Goal: Transaction & Acquisition: Purchase product/service

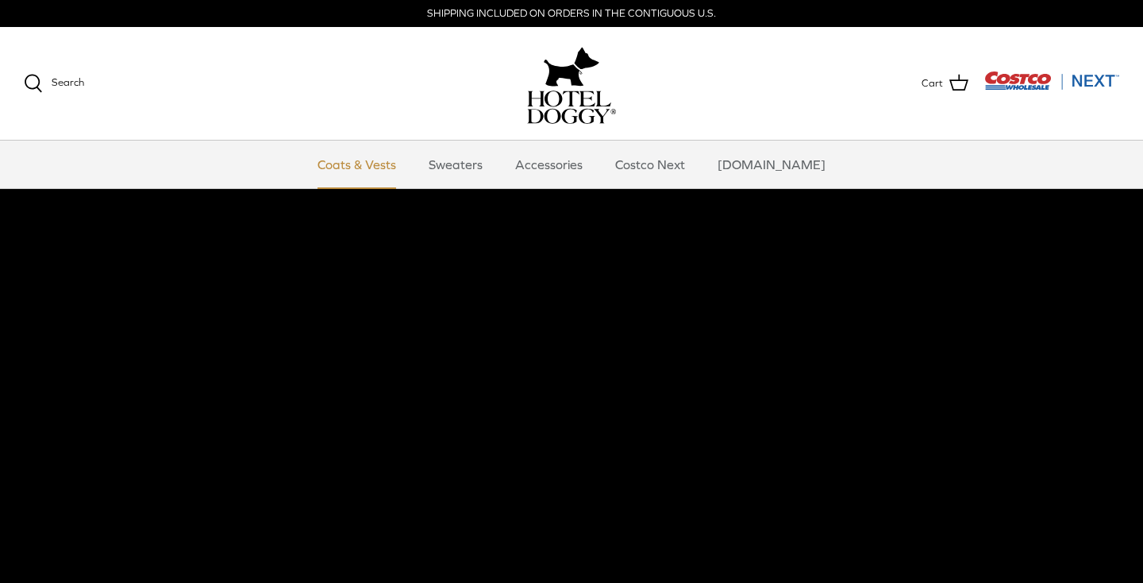
click at [389, 169] on link "Coats & Vests" at bounding box center [356, 164] width 107 height 48
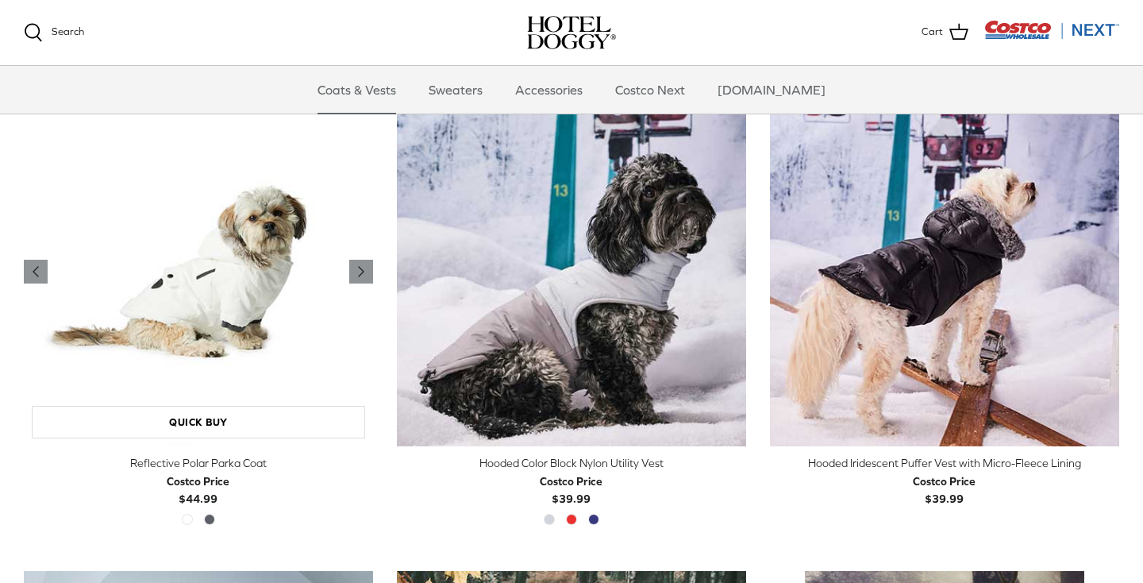
scroll to position [1338, 1]
click at [187, 278] on img "Reflective Polar Parka Coat" at bounding box center [198, 272] width 349 height 349
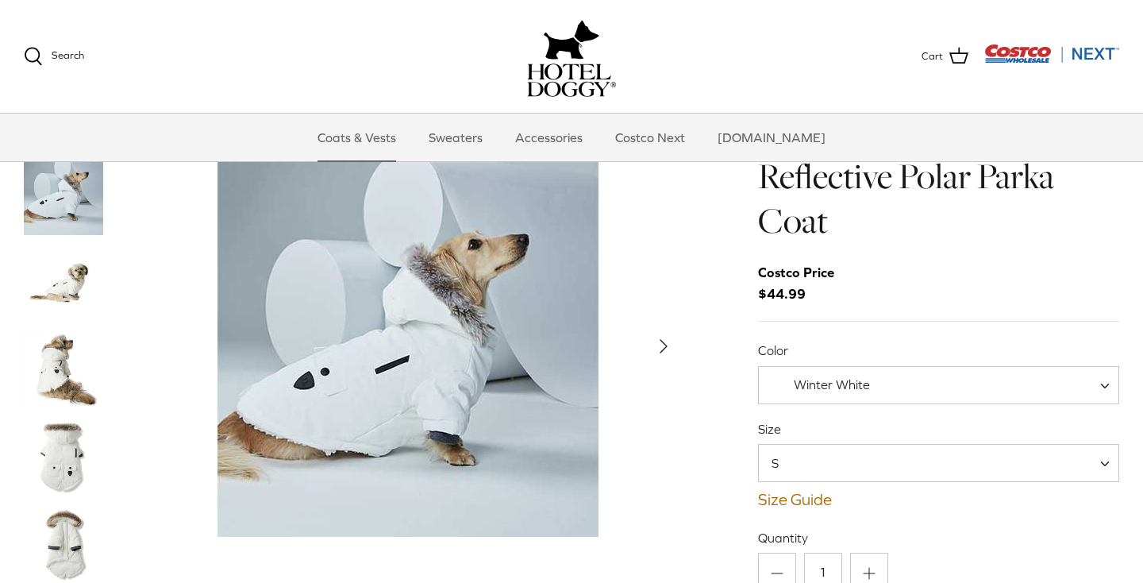
scroll to position [109, 0]
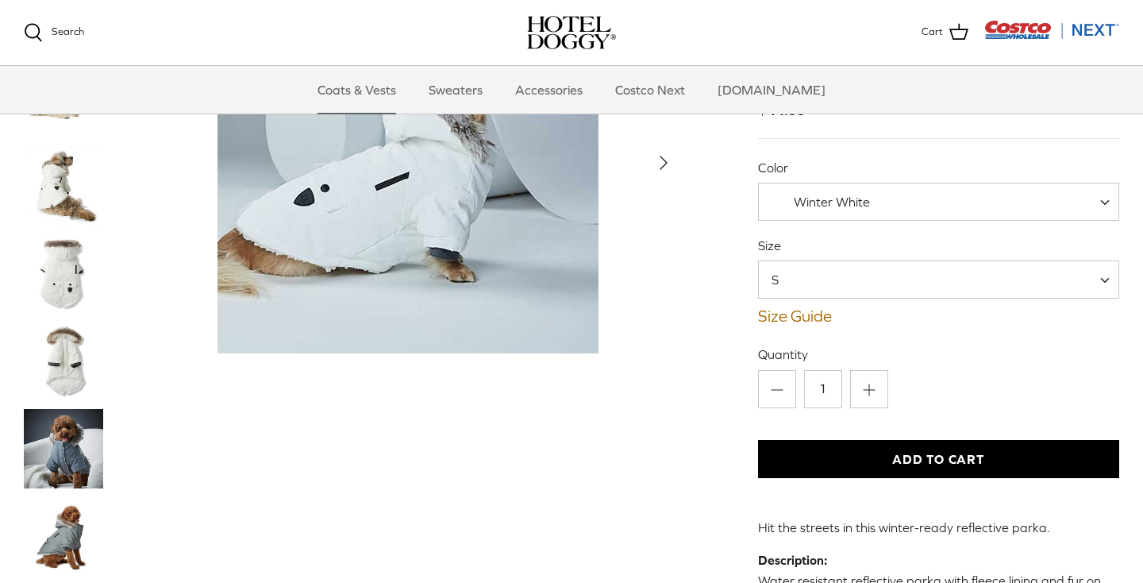
click at [873, 206] on span "Winter White" at bounding box center [831, 202] width 144 height 17
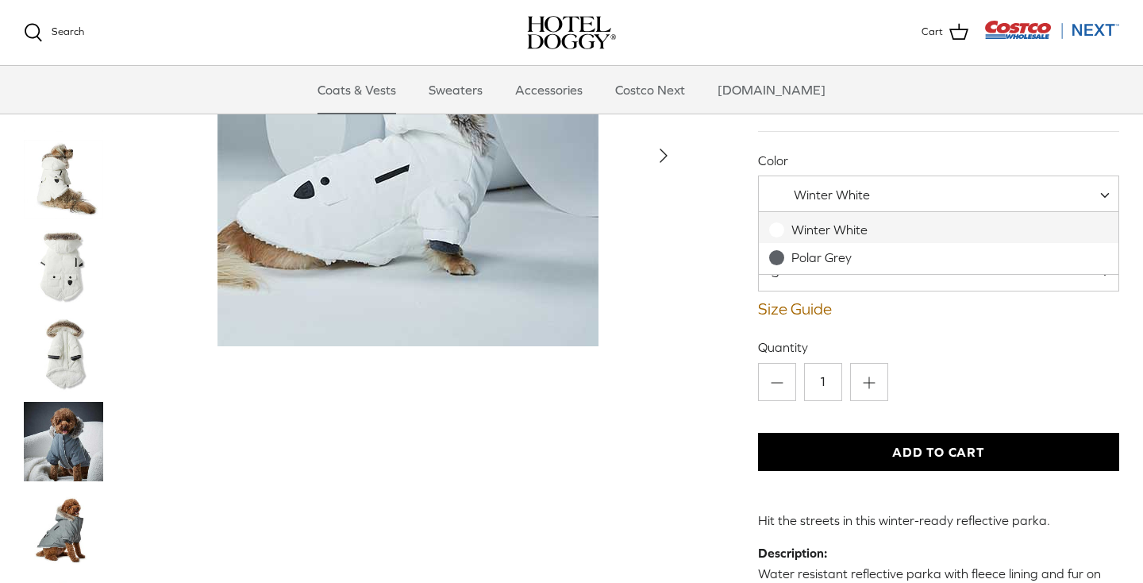
scroll to position [119, 0]
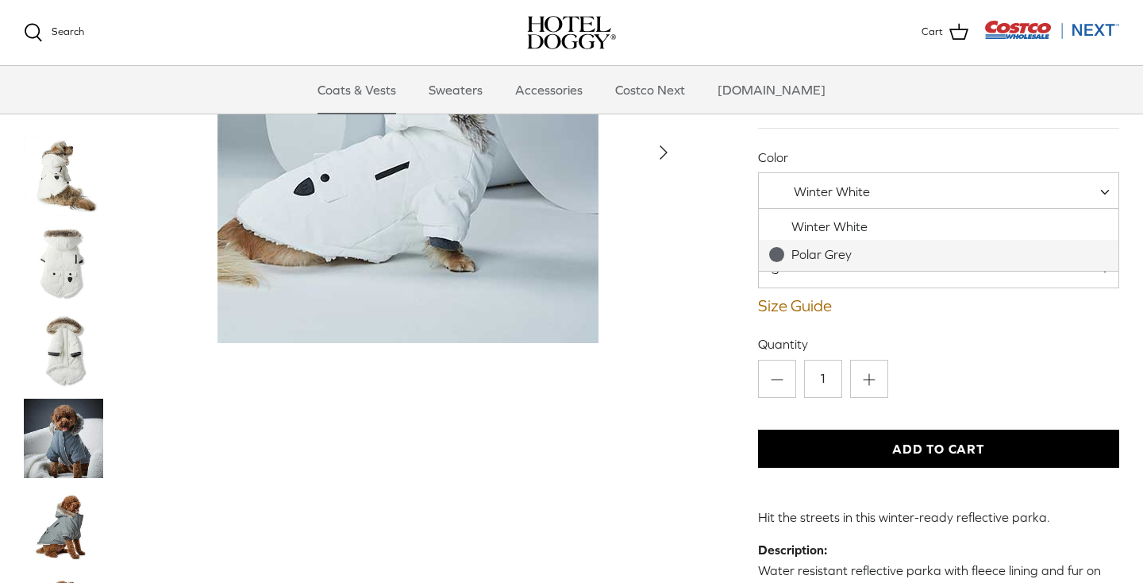
select select "Polar Grey"
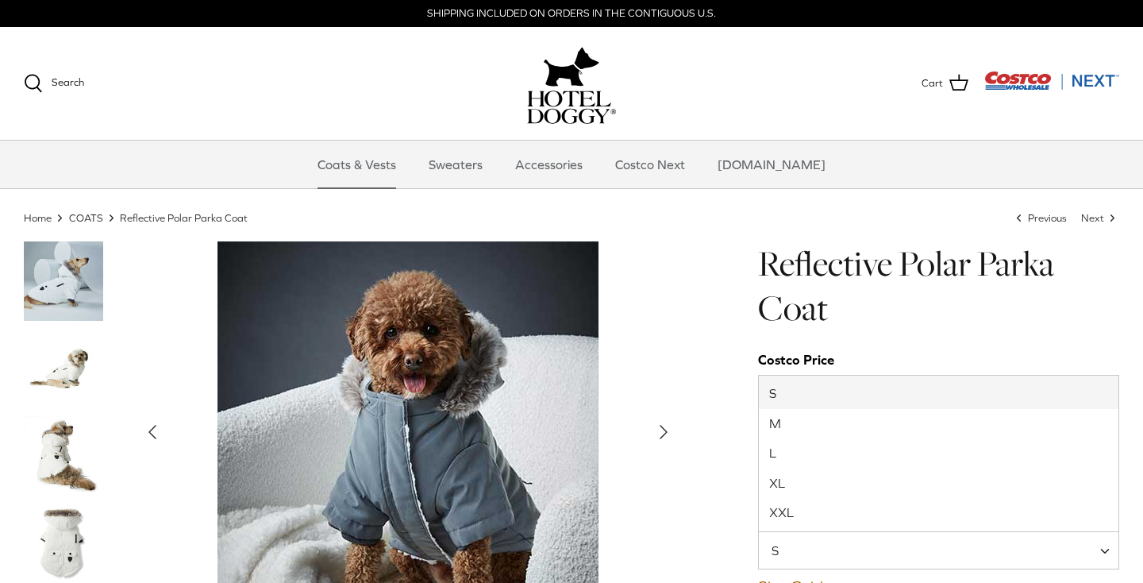
click at [913, 538] on span "S" at bounding box center [938, 550] width 361 height 38
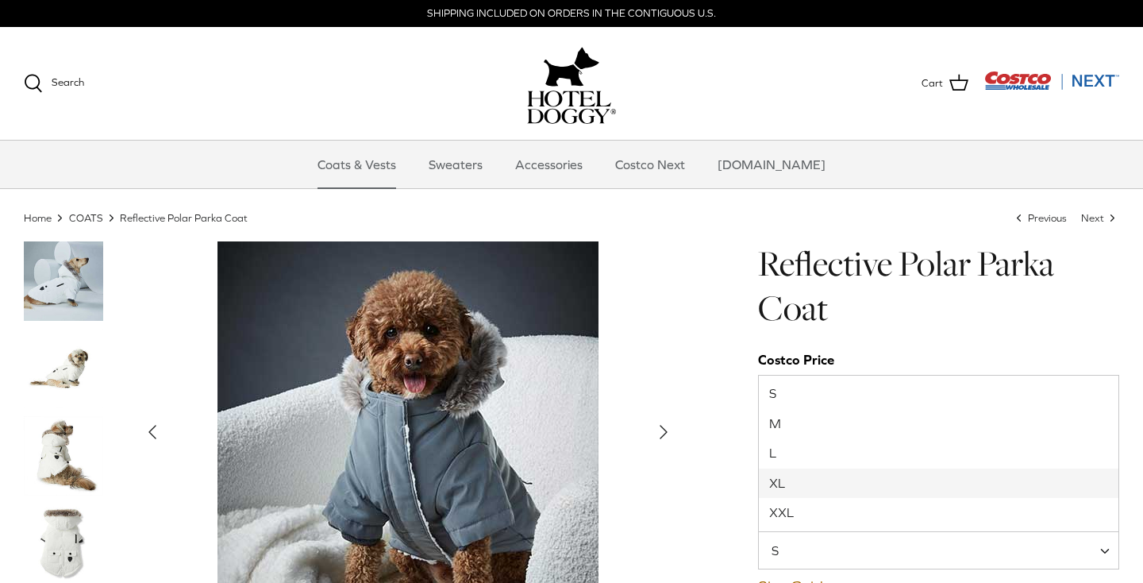
select select "XL"
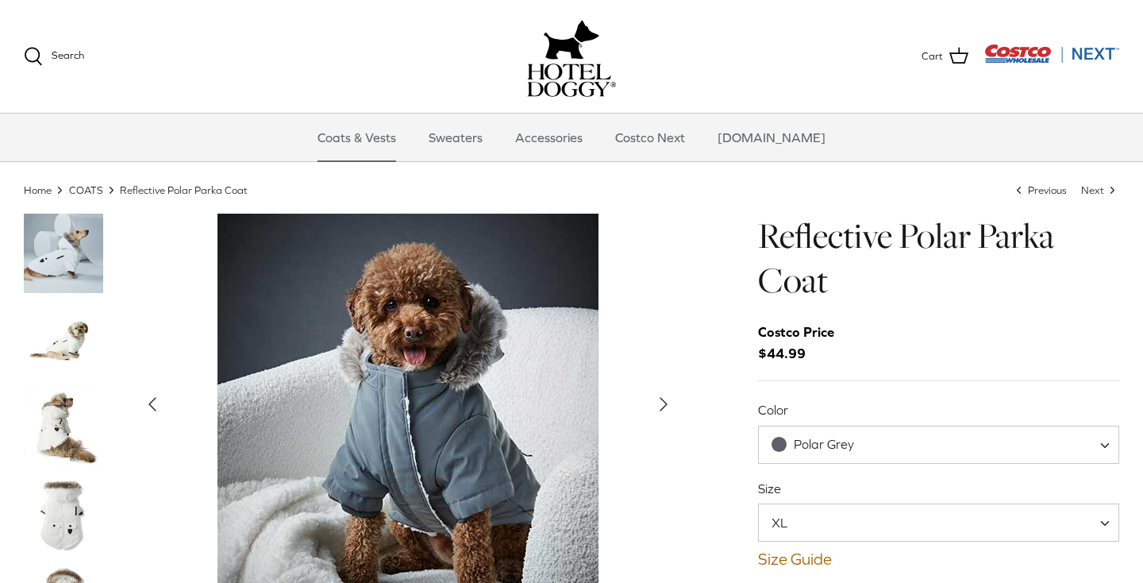
scroll to position [29, 1]
click at [51, 445] on img "Thumbnail Link" at bounding box center [63, 426] width 79 height 79
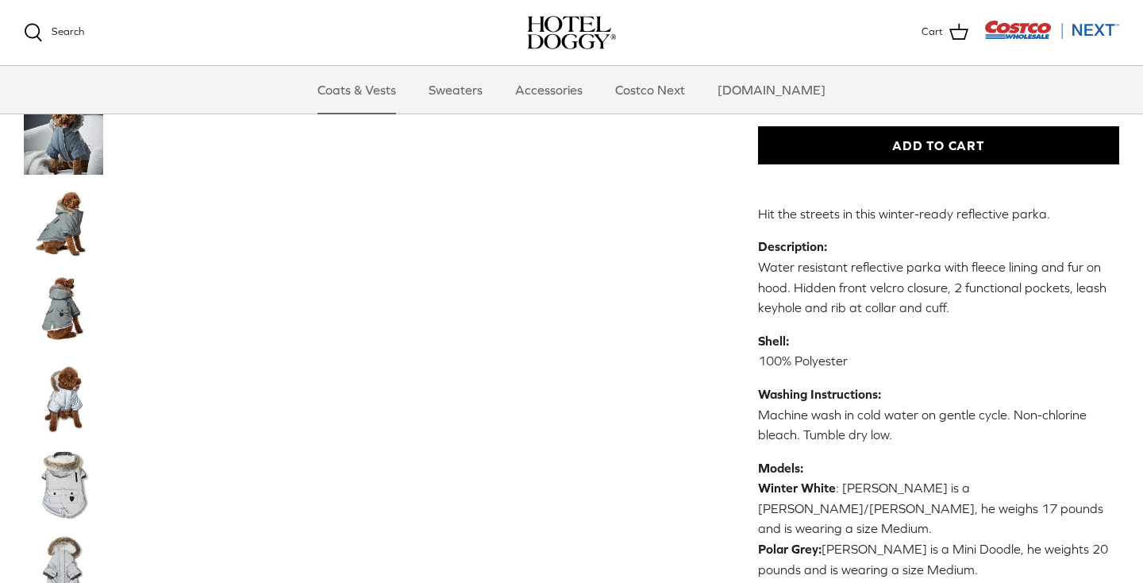
scroll to position [432, 0]
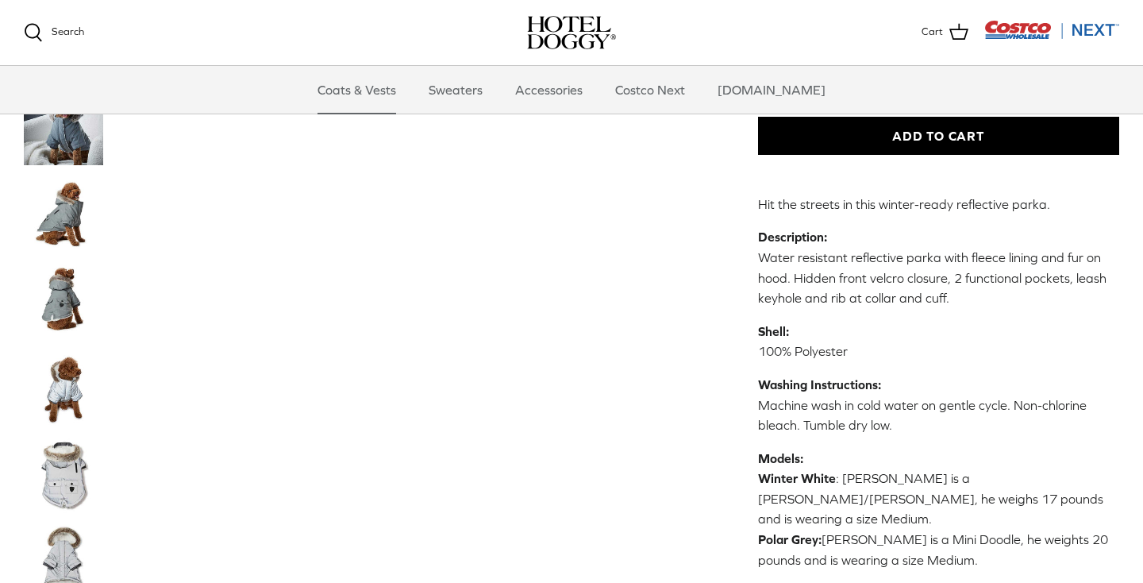
drag, startPoint x: 44, startPoint y: 300, endPoint x: 57, endPoint y: 309, distance: 15.4
click at [44, 301] on img "Thumbnail Link" at bounding box center [63, 299] width 79 height 79
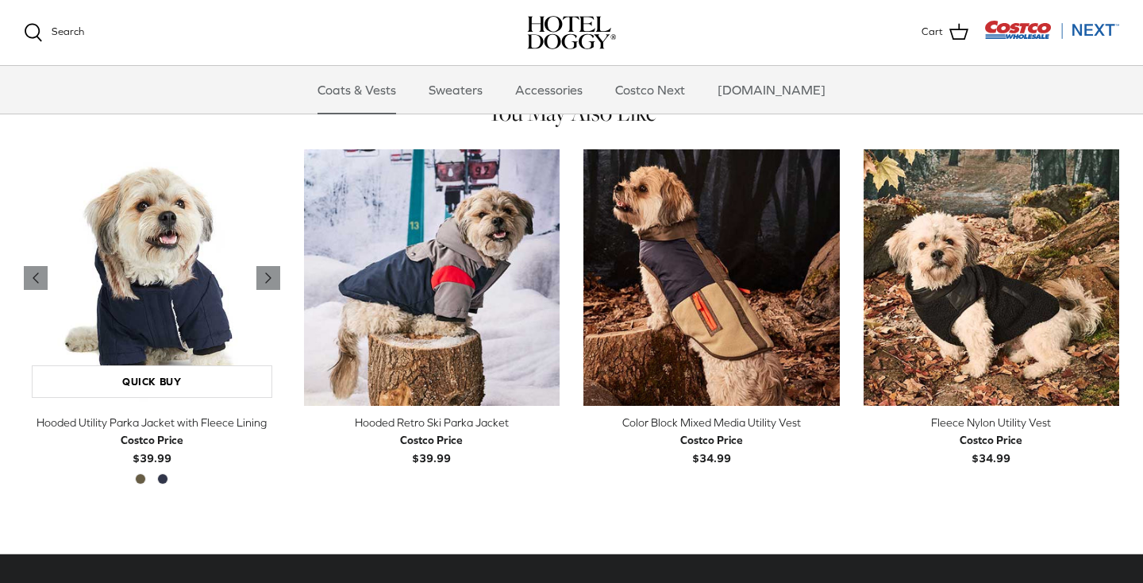
scroll to position [981, 0]
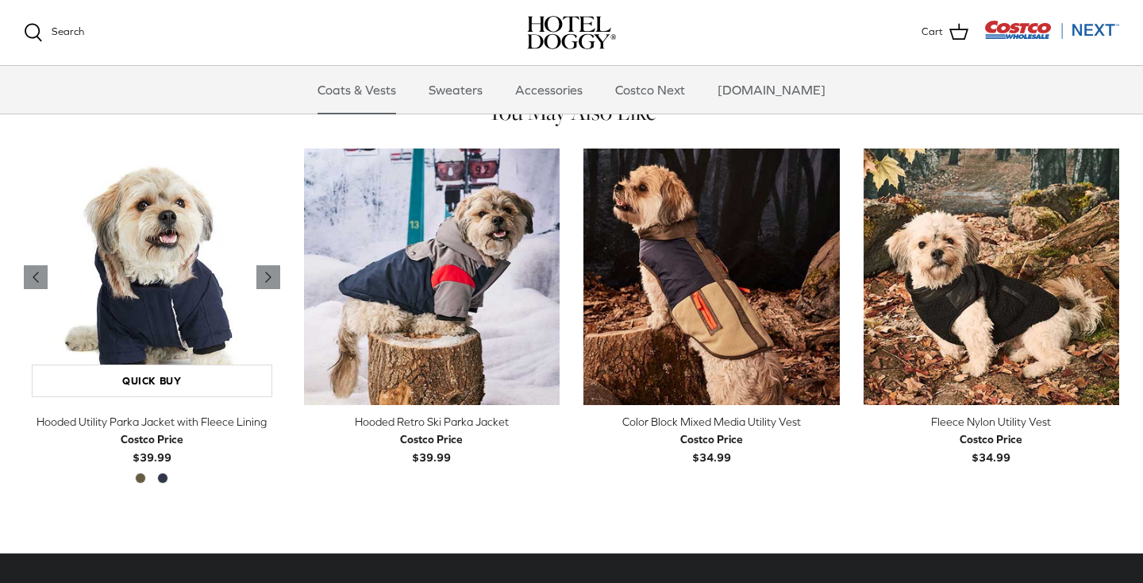
click at [164, 321] on img "Hooded Utility Parka Jacket with Fleece Lining" at bounding box center [152, 276] width 256 height 256
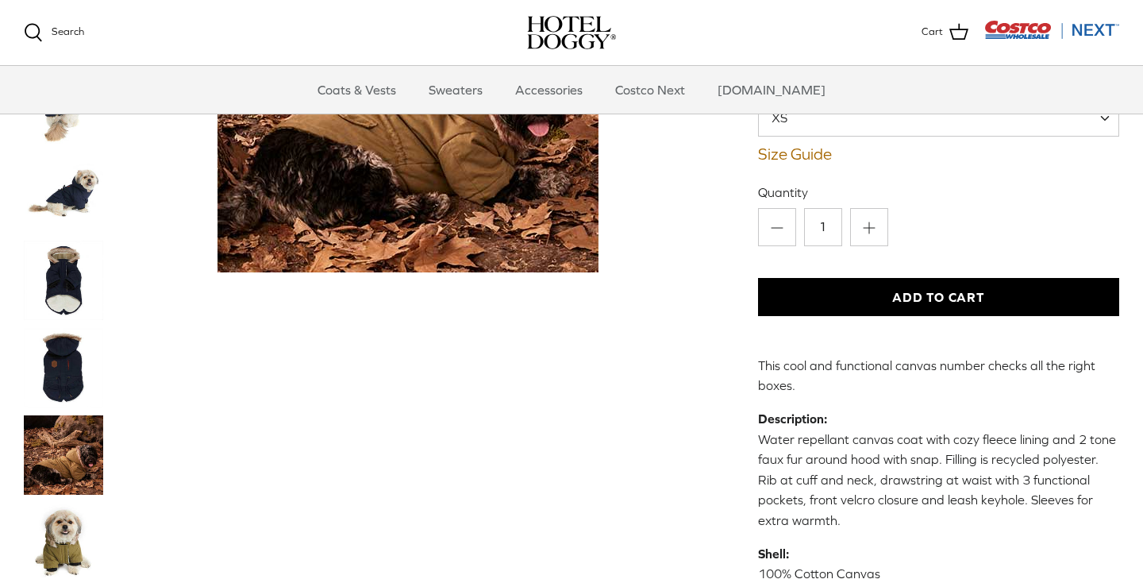
scroll to position [273, 0]
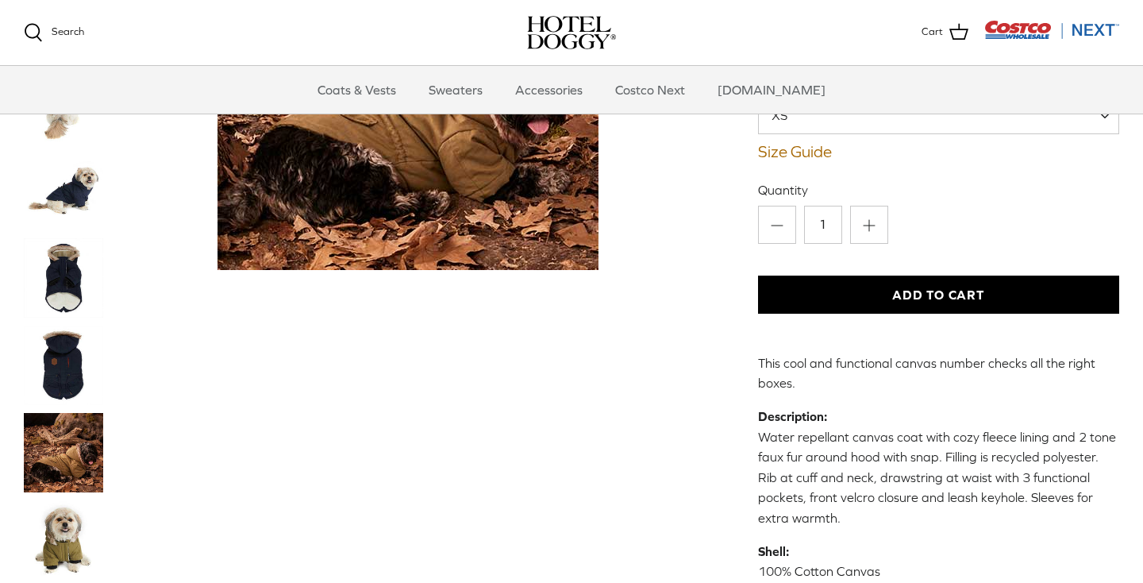
click at [79, 499] on img "Thumbnail Link" at bounding box center [63, 538] width 79 height 79
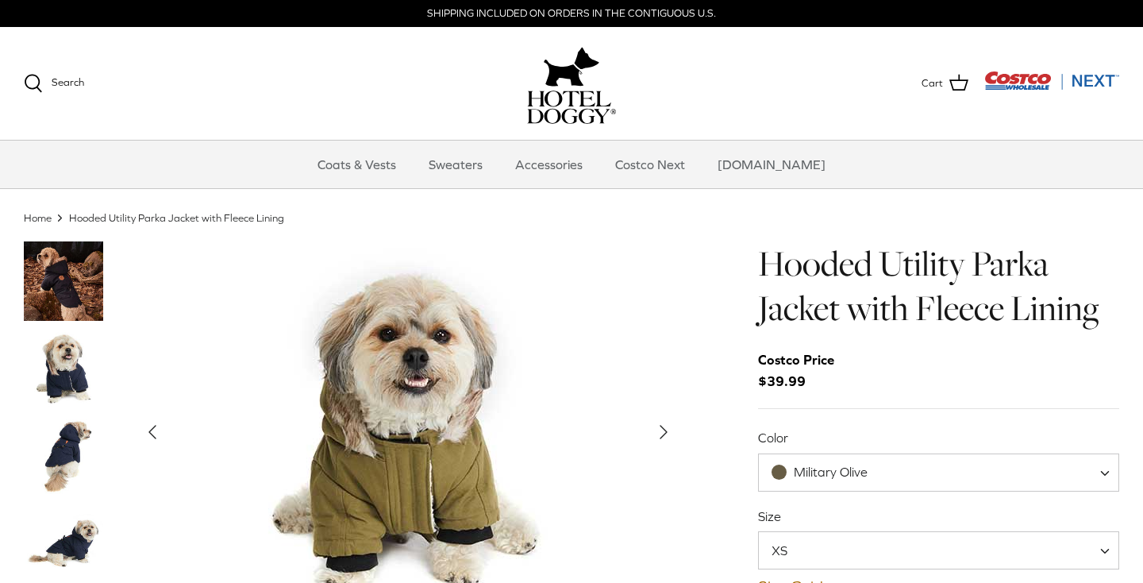
scroll to position [4, 0]
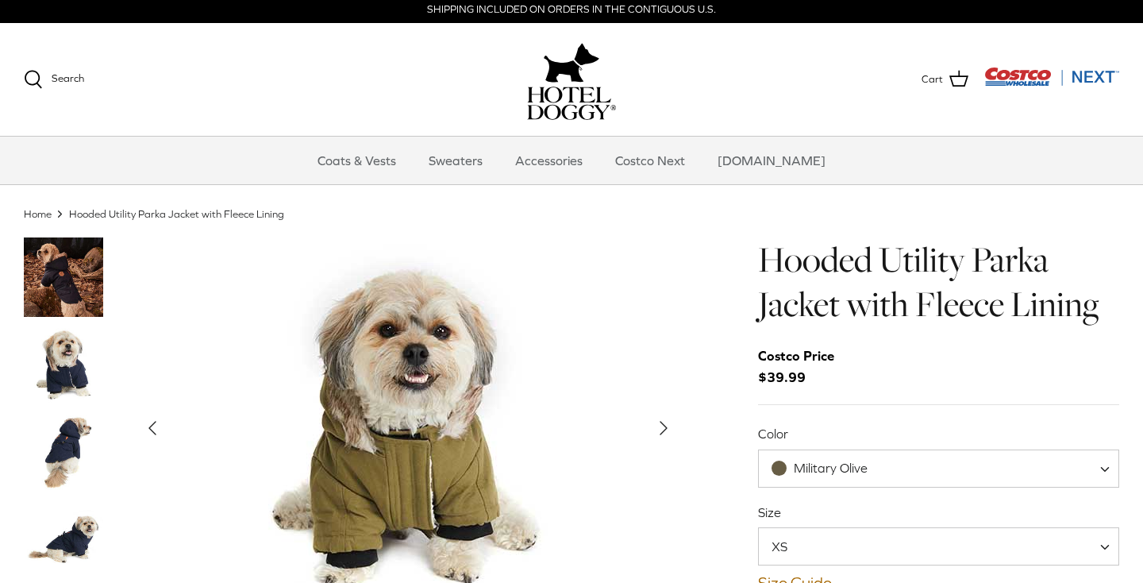
click at [64, 275] on img "Thumbnail Link" at bounding box center [63, 276] width 79 height 79
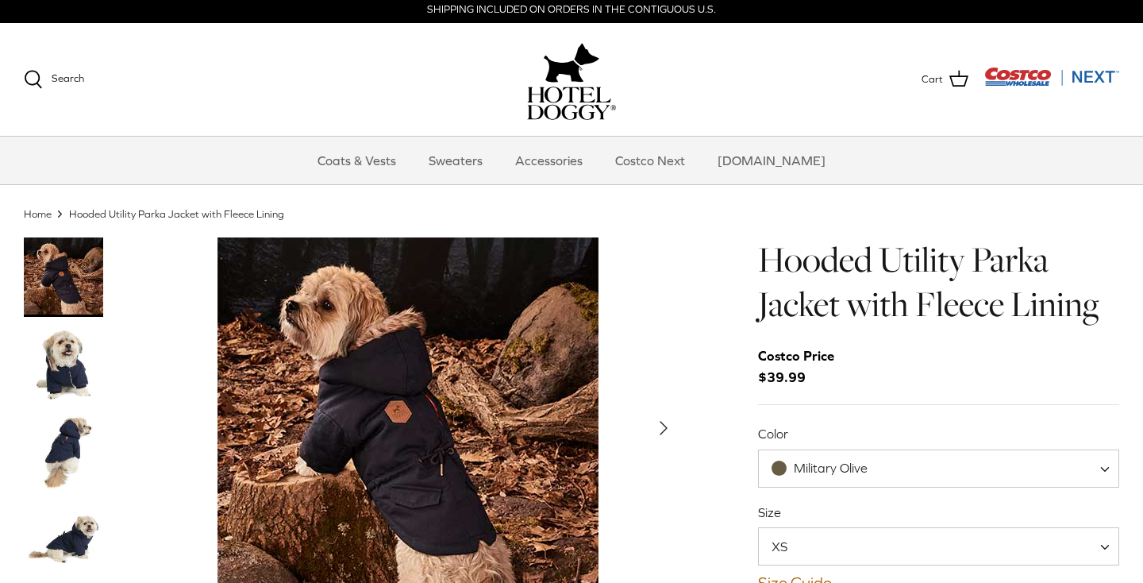
click at [861, 473] on span "Military Olive" at bounding box center [831, 467] width 74 height 14
select select "India Ink"
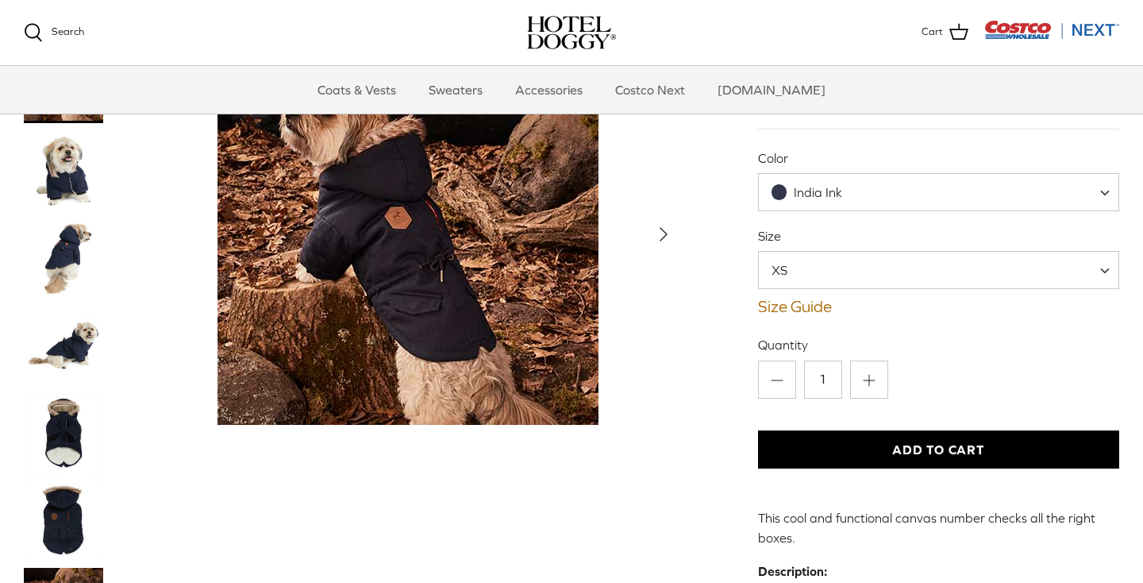
scroll to position [119, 0]
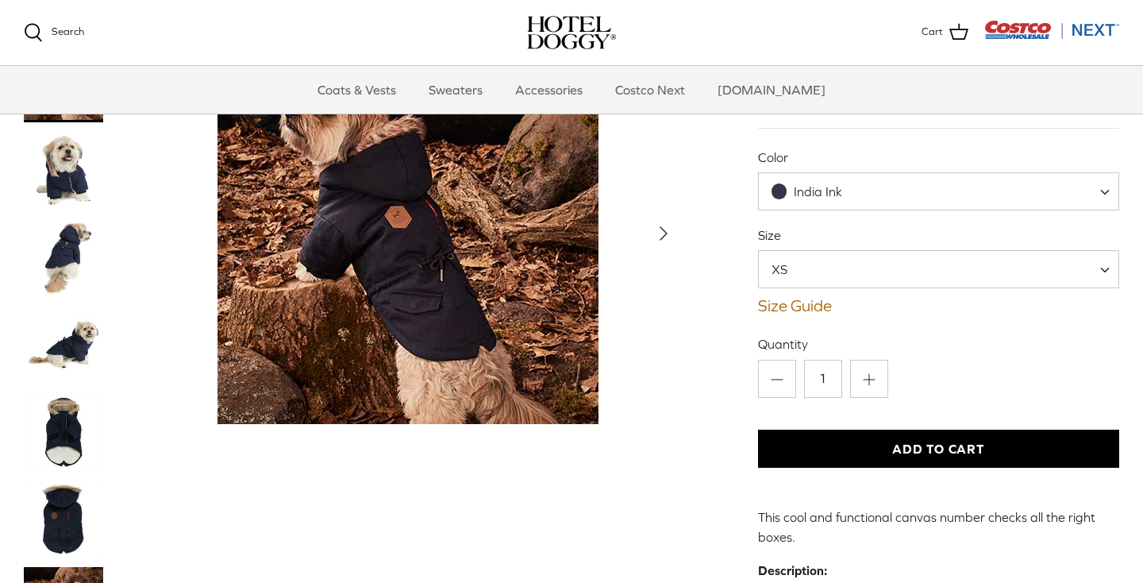
click at [829, 273] on span "XS" at bounding box center [938, 269] width 361 height 38
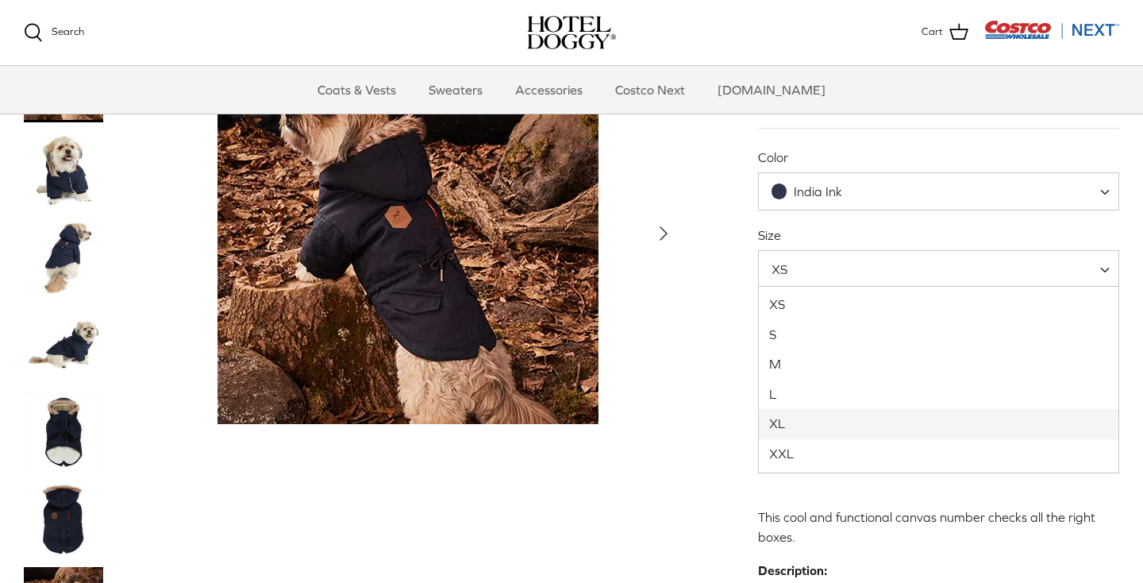
select select "XL"
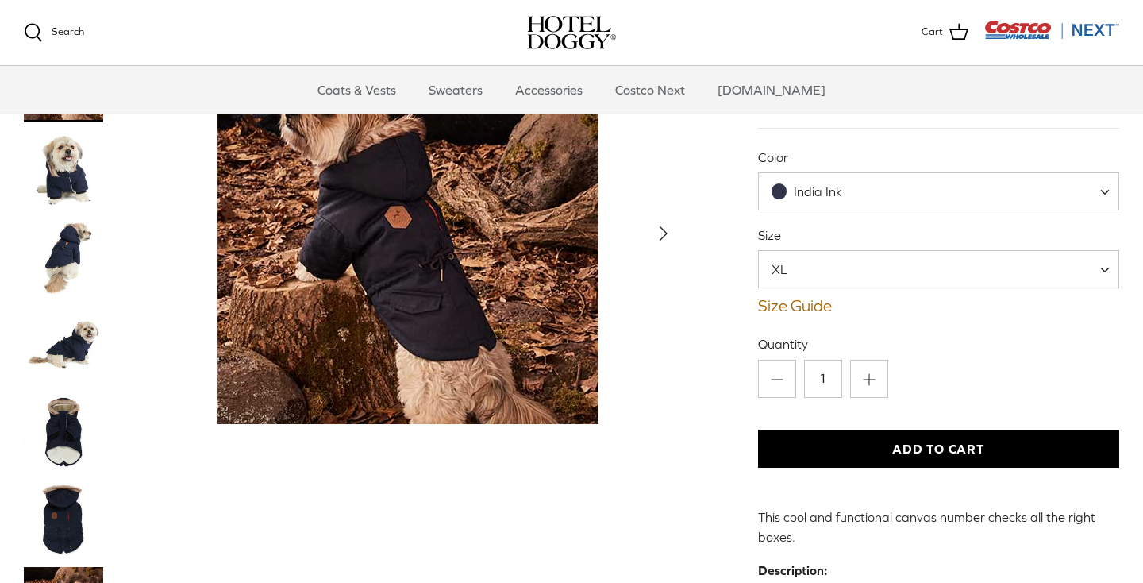
click at [652, 370] on div "Left Right" at bounding box center [352, 566] width 657 height 1048
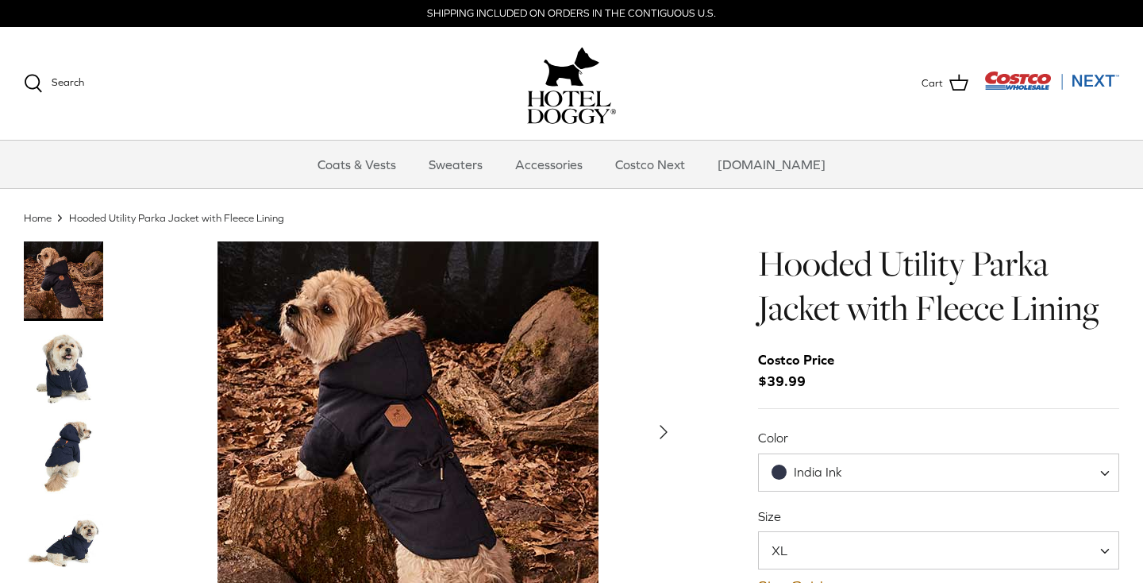
click at [85, 437] on img "Thumbnail Link" at bounding box center [63, 455] width 79 height 79
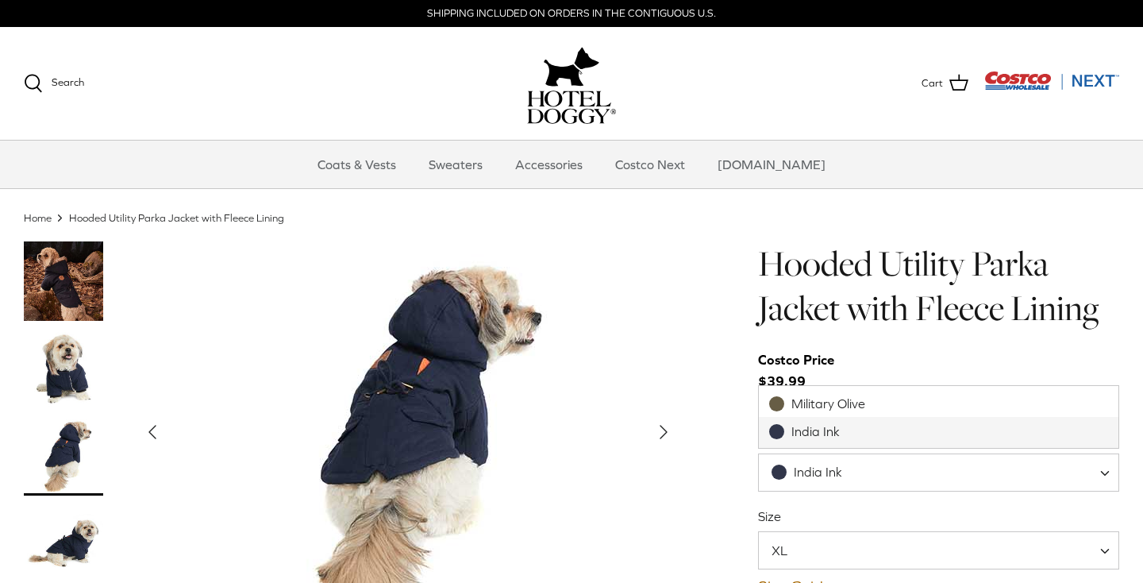
click at [983, 472] on span "India Ink" at bounding box center [938, 472] width 361 height 38
select select "Military Olive"
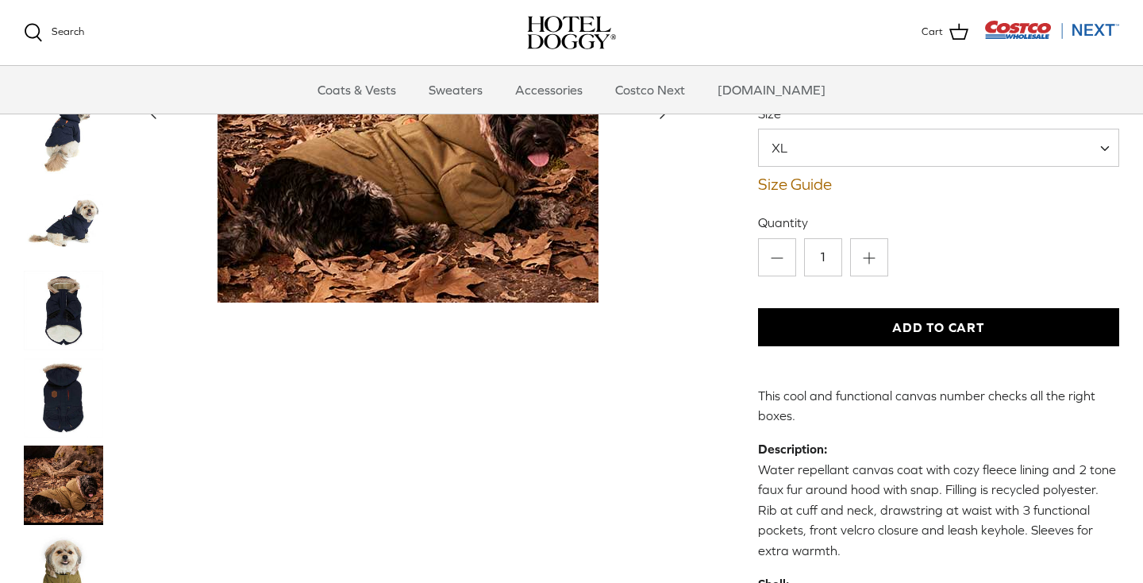
scroll to position [241, 0]
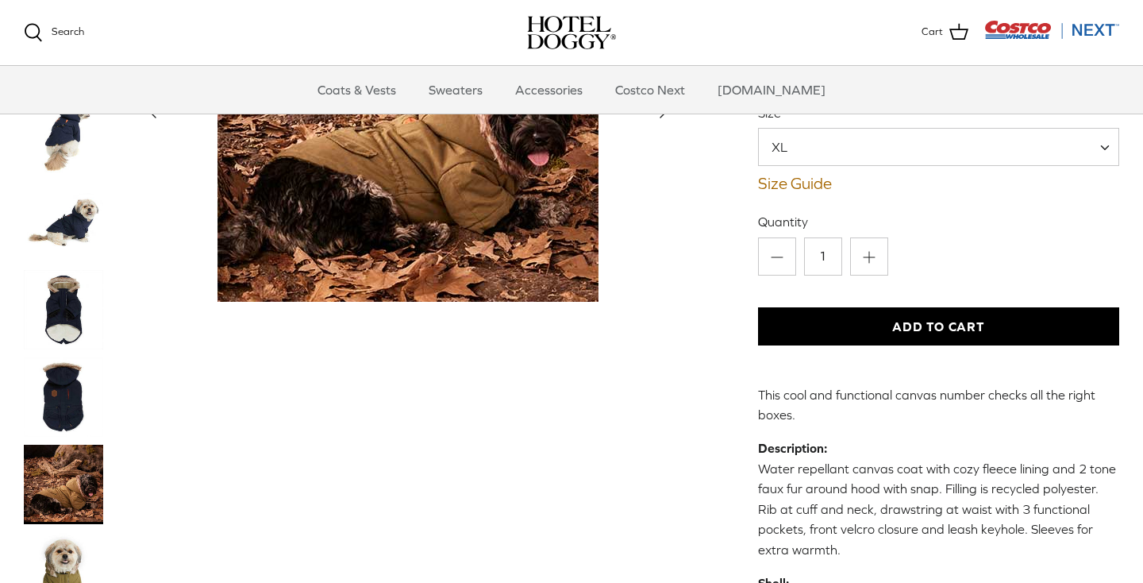
click at [933, 326] on button "Add to Cart" at bounding box center [938, 326] width 361 height 38
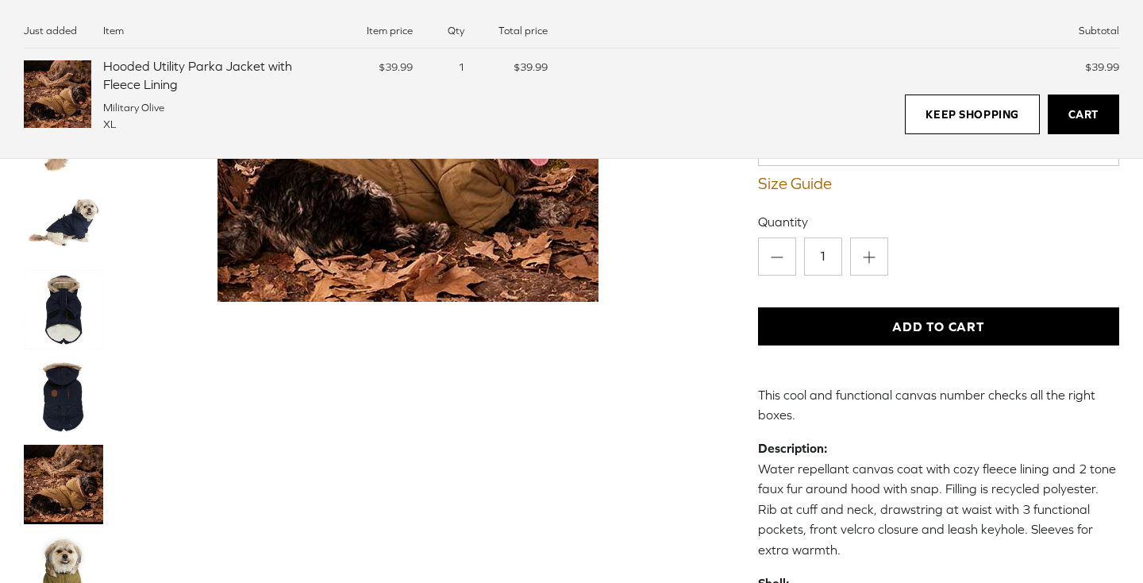
click at [1083, 106] on link "Cart" at bounding box center [1083, 114] width 71 height 40
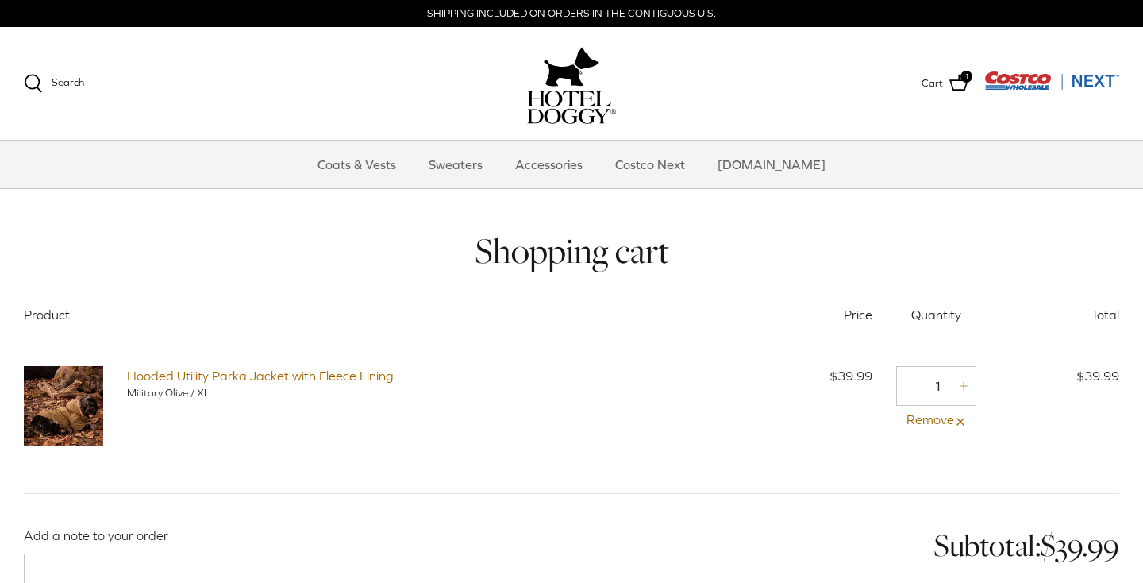
click at [71, 377] on img at bounding box center [63, 405] width 79 height 79
